Goal: Information Seeking & Learning: Learn about a topic

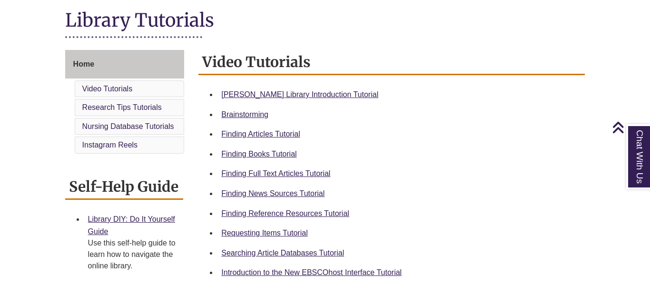
scroll to position [219, 0]
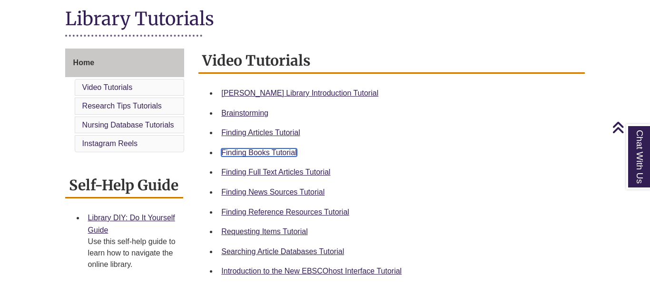
click at [279, 153] on link "Finding Books Tutorial" at bounding box center [258, 152] width 75 height 8
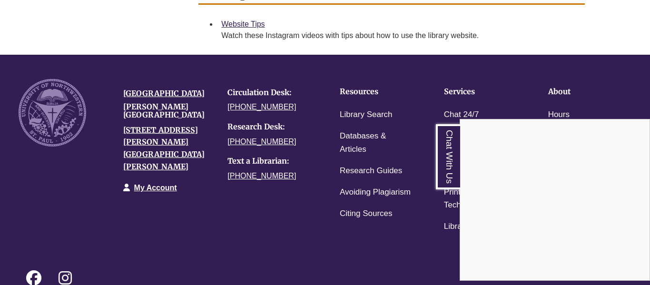
scroll to position [852, 0]
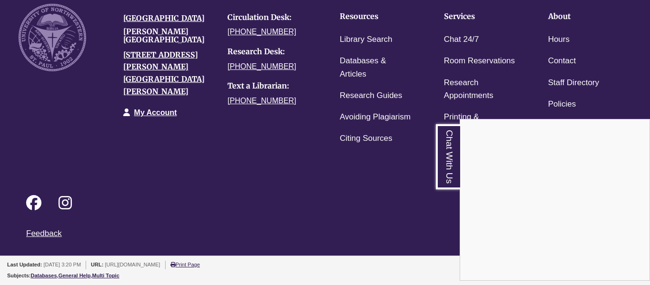
click at [160, 39] on div "Chat With Us" at bounding box center [325, 142] width 650 height 285
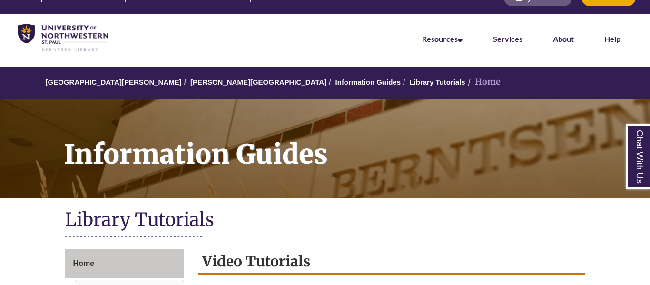
scroll to position [29, 0]
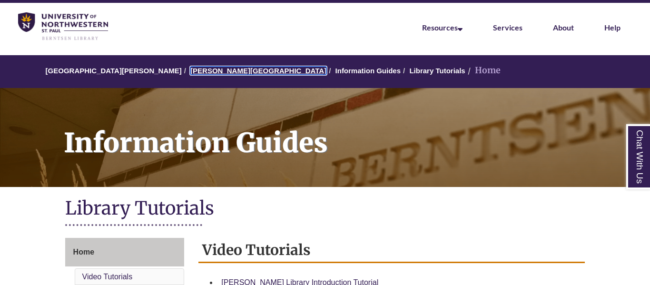
click at [190, 72] on link "[PERSON_NAME][GEOGRAPHIC_DATA]" at bounding box center [258, 71] width 136 height 8
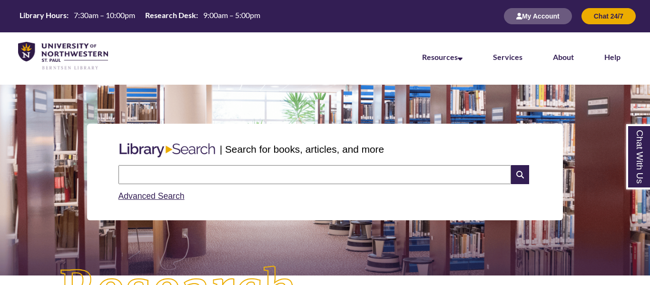
click at [233, 168] on input "text" at bounding box center [314, 174] width 392 height 19
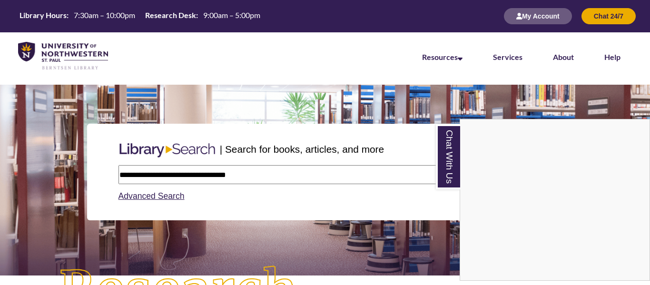
type input "**********"
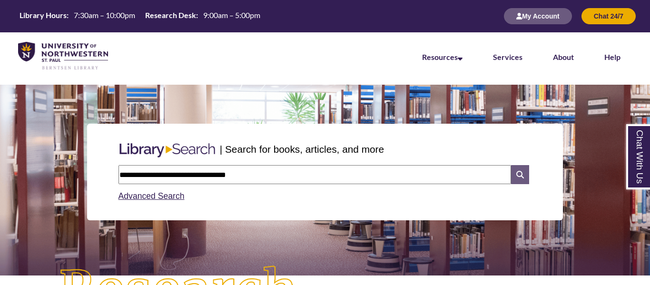
click at [522, 175] on icon at bounding box center [520, 174] width 18 height 19
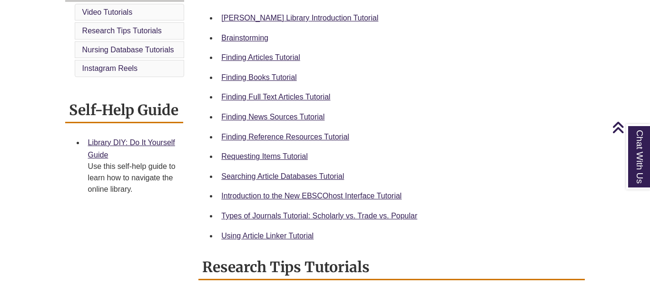
scroll to position [293, 0]
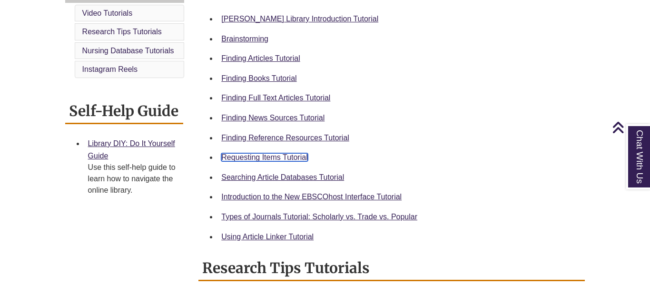
click at [287, 161] on link "Requesting Items Tutorial" at bounding box center [264, 157] width 86 height 8
click at [292, 159] on link "Requesting Items Tutorial" at bounding box center [264, 157] width 86 height 8
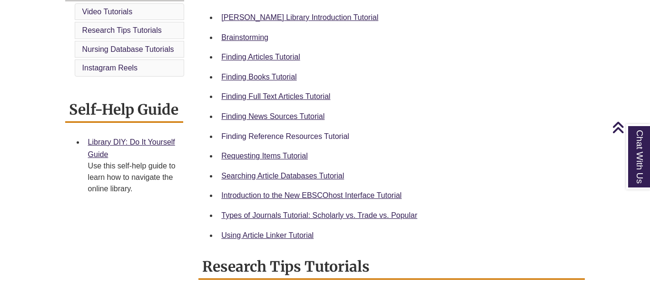
scroll to position [295, 0]
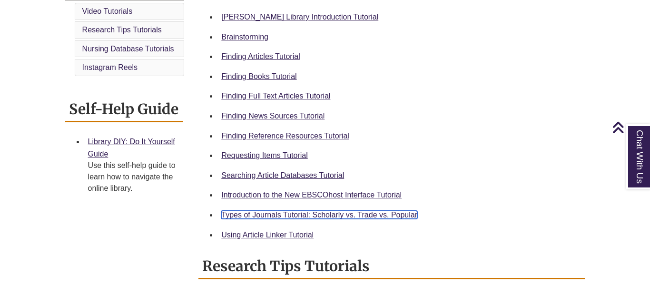
click at [300, 215] on link "Types of Journals Tutorial: Scholarly vs. Trade vs. Popular" at bounding box center [319, 215] width 196 height 8
